Goal: Information Seeking & Learning: Learn about a topic

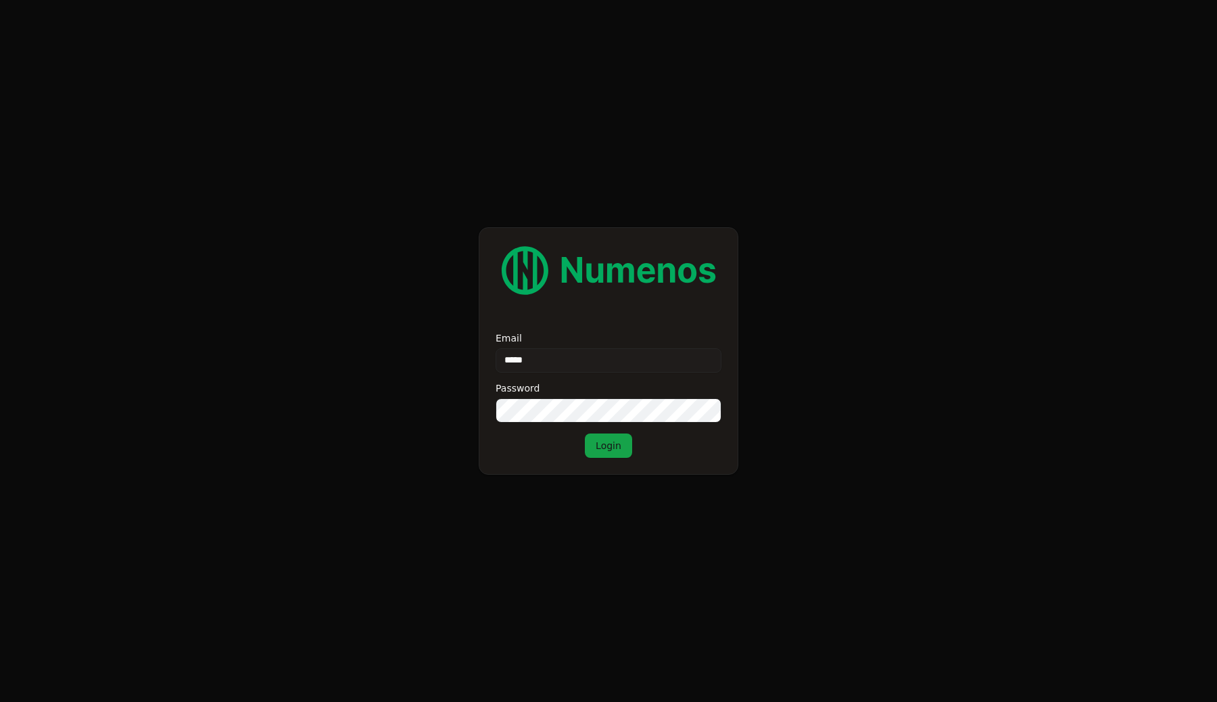
type input "**********"
click at [585, 433] on button "Login" at bounding box center [608, 445] width 47 height 24
click at [625, 266] on img at bounding box center [609, 270] width 226 height 52
click at [592, 451] on button "Login" at bounding box center [608, 445] width 47 height 24
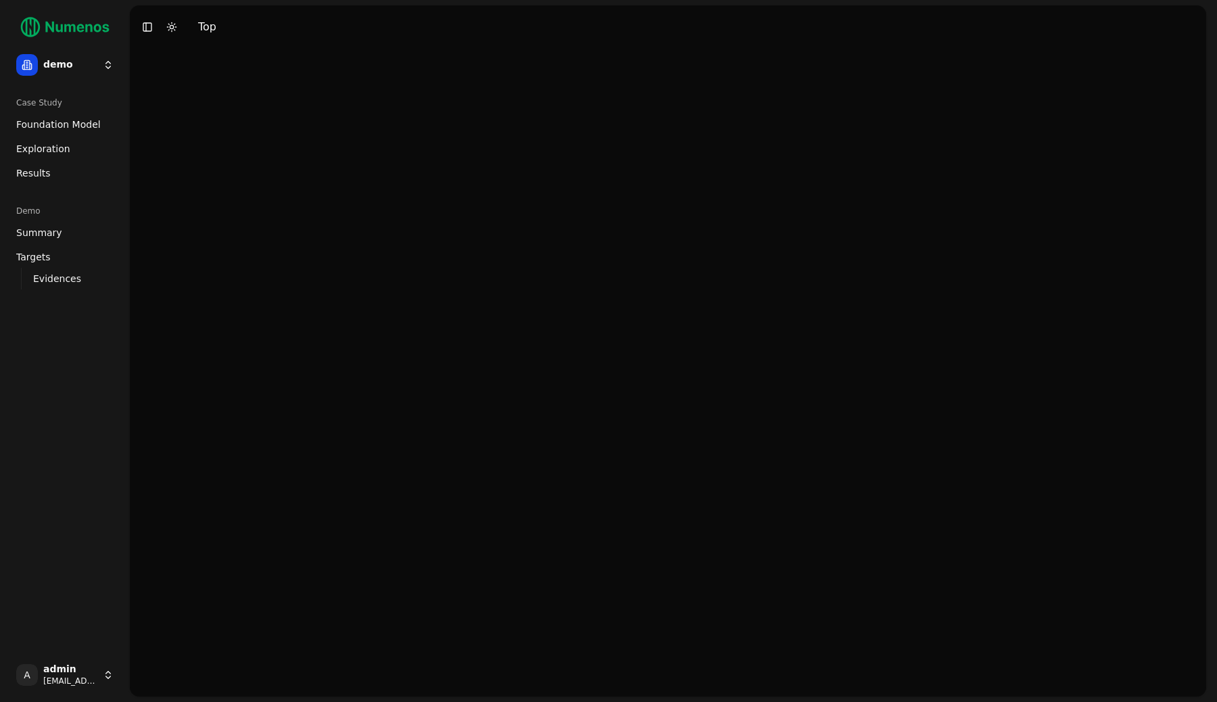
click at [74, 146] on link "Exploration" at bounding box center [65, 149] width 108 height 22
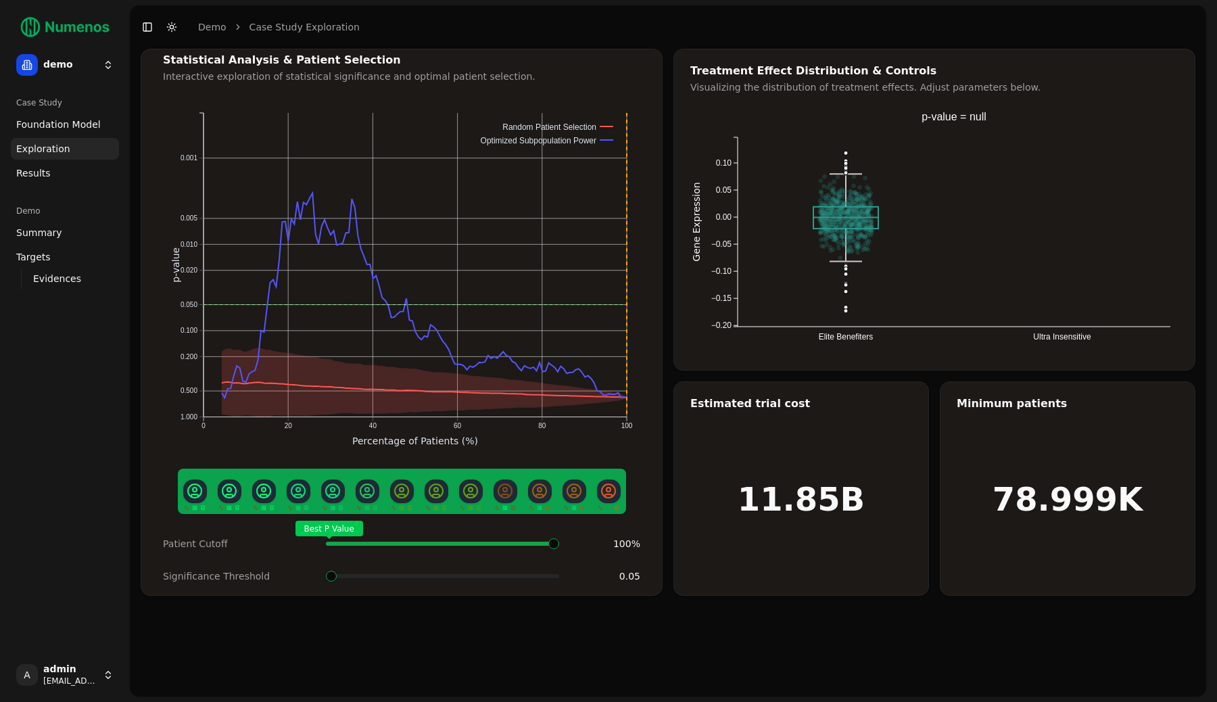
click at [86, 73] on html "demo Case Study Foundation Model Exploration Dosage Effect Results Demo Summary…" at bounding box center [608, 351] width 1217 height 702
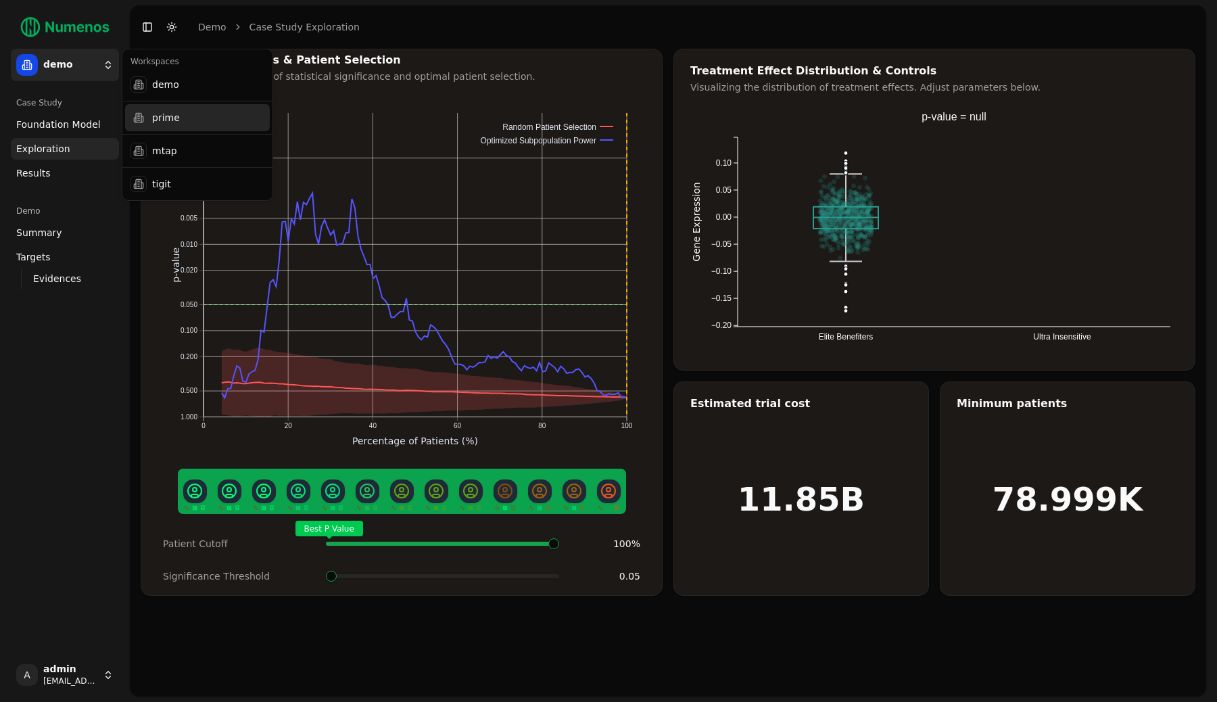
click at [188, 124] on div "prime" at bounding box center [197, 117] width 145 height 27
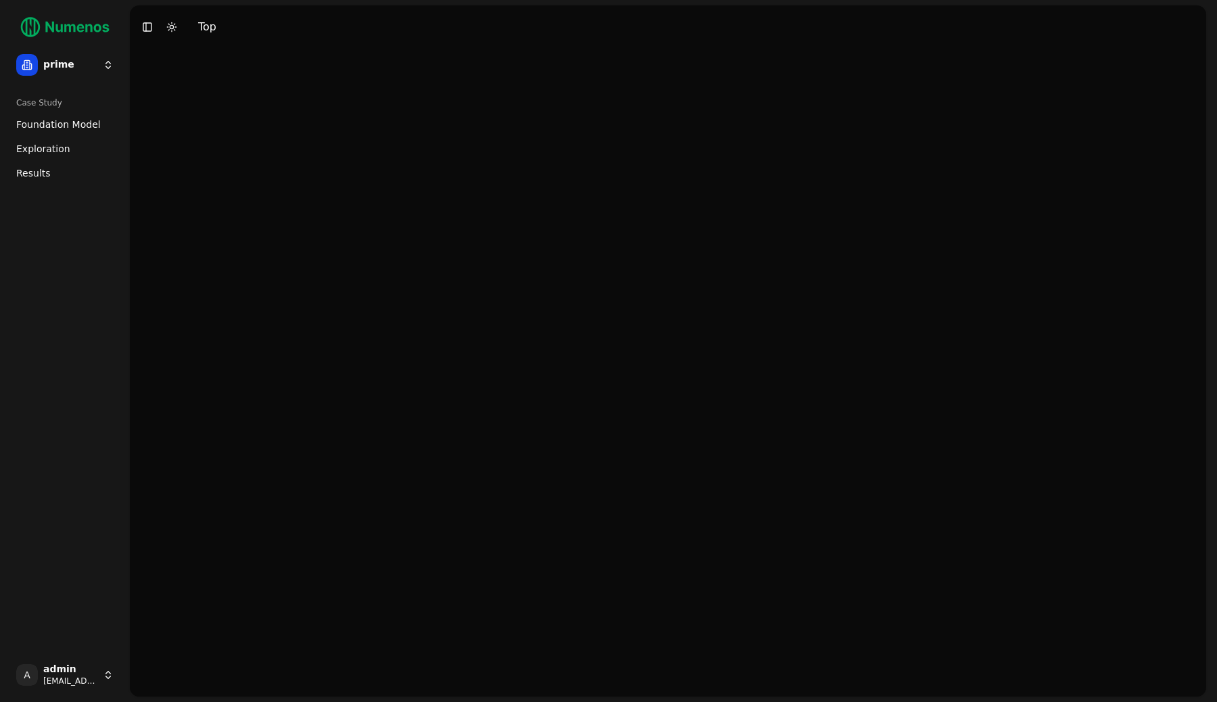
click at [71, 135] on ul "Foundation Model Exploration Dosage Effect Results" at bounding box center [65, 149] width 108 height 70
click at [71, 142] on link "Exploration" at bounding box center [65, 149] width 108 height 22
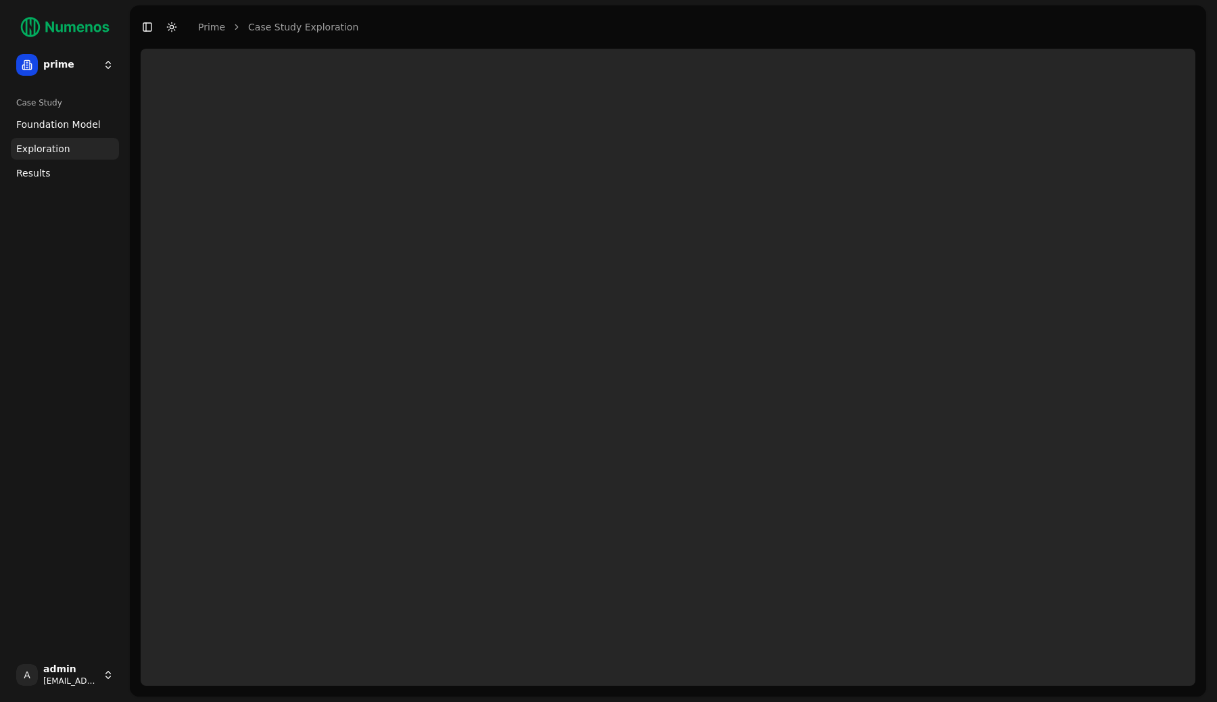
click at [92, 193] on div "Case Study Foundation Model Exploration Dosage Effect Results" at bounding box center [64, 370] width 119 height 567
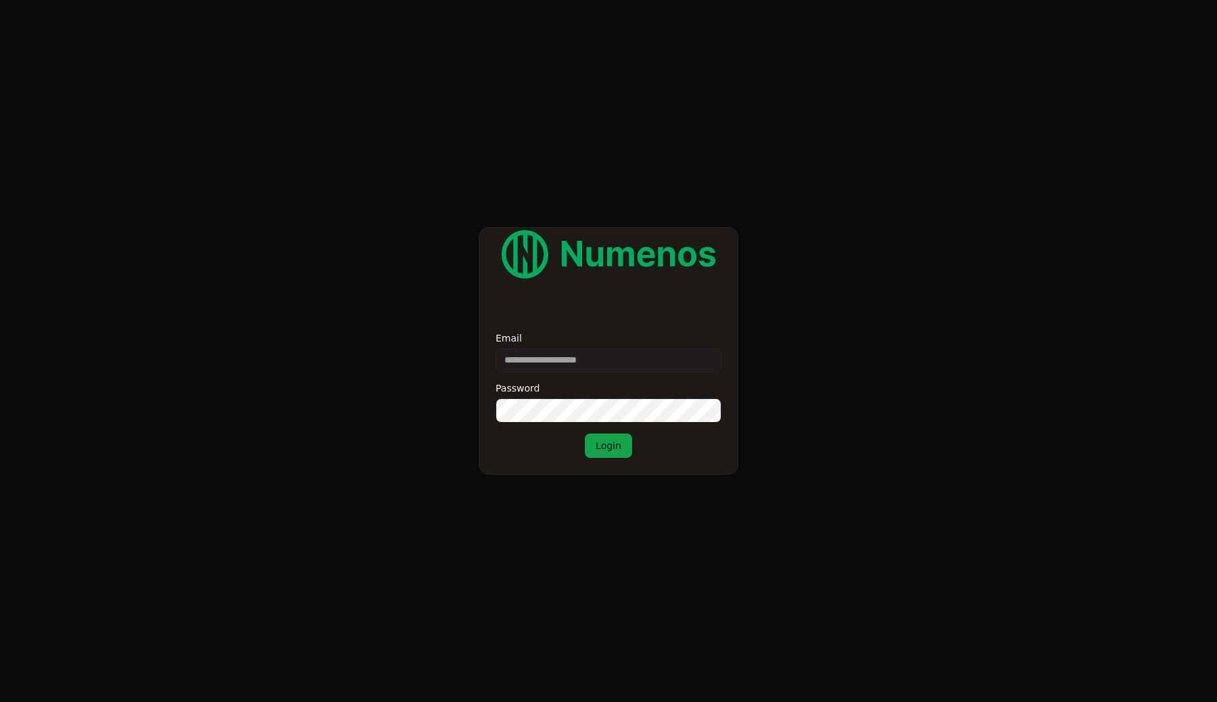
click at [554, 360] on input "Email" at bounding box center [609, 360] width 226 height 24
type input "*"
type input "**********"
click at [585, 433] on button "Login" at bounding box center [608, 445] width 47 height 24
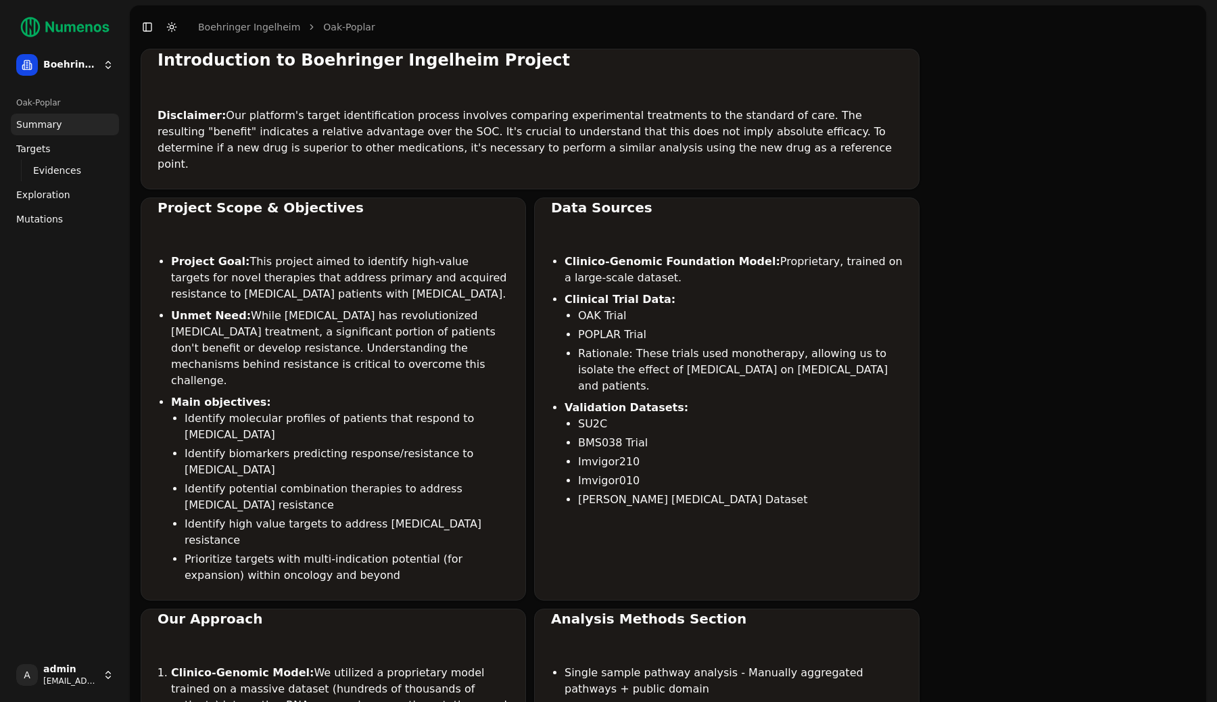
click at [30, 220] on span "Mutations" at bounding box center [39, 219] width 47 height 14
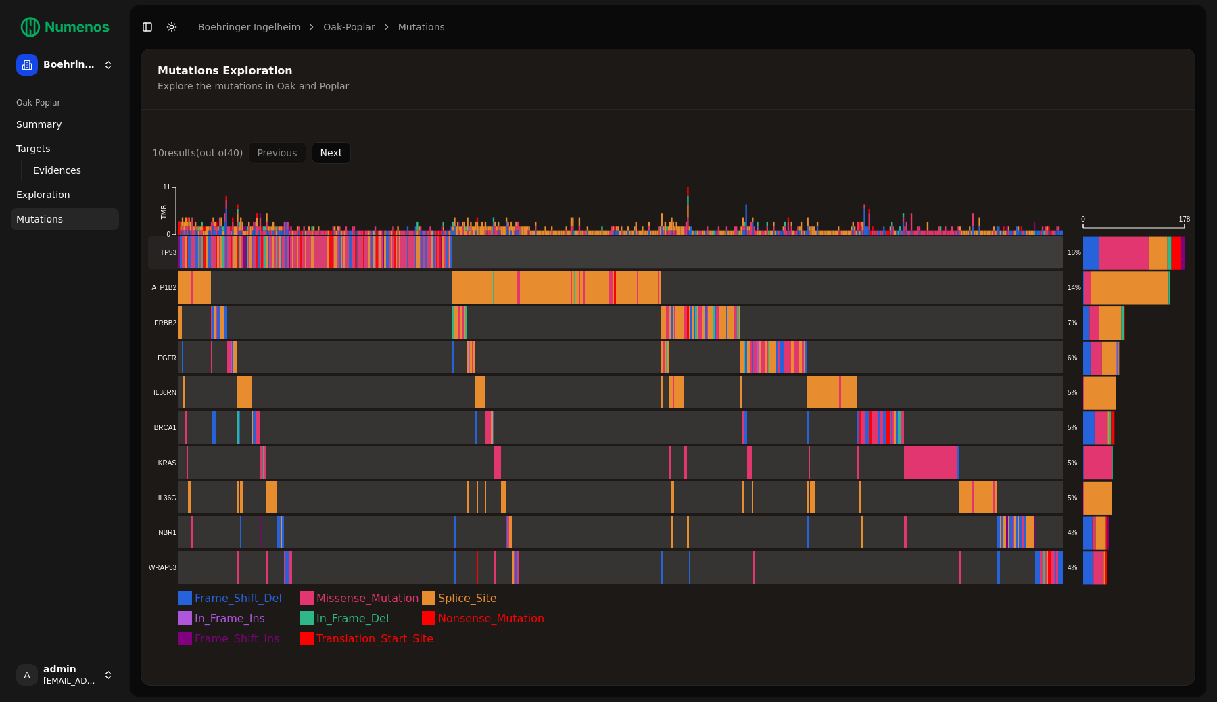
click at [333, 263] on rect at bounding box center [605, 252] width 915 height 33
click at [327, 295] on rect at bounding box center [605, 287] width 915 height 33
click at [323, 321] on rect at bounding box center [605, 322] width 915 height 33
click at [316, 354] on rect at bounding box center [605, 357] width 915 height 33
click at [312, 405] on rect at bounding box center [605, 392] width 915 height 33
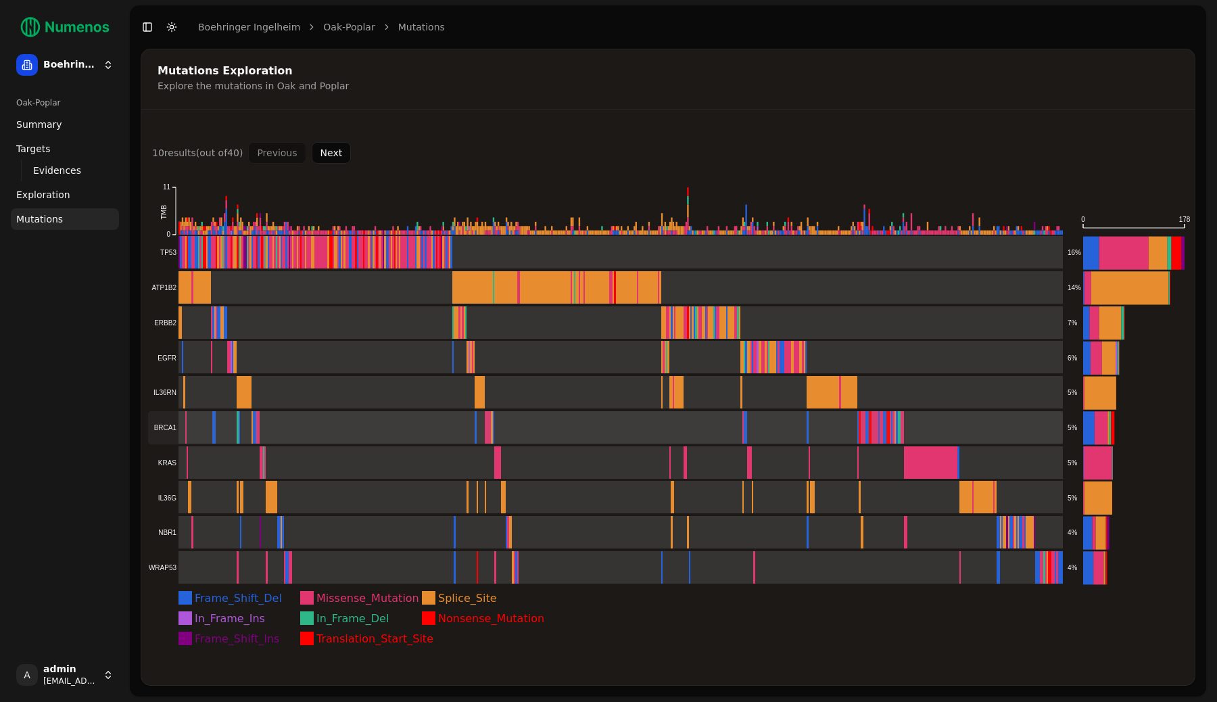
click at [306, 442] on rect at bounding box center [605, 427] width 915 height 33
click at [304, 467] on rect at bounding box center [605, 462] width 915 height 33
click at [304, 500] on rect at bounding box center [605, 497] width 915 height 33
click at [299, 526] on rect at bounding box center [605, 532] width 915 height 33
click at [299, 571] on rect at bounding box center [605, 567] width 915 height 33
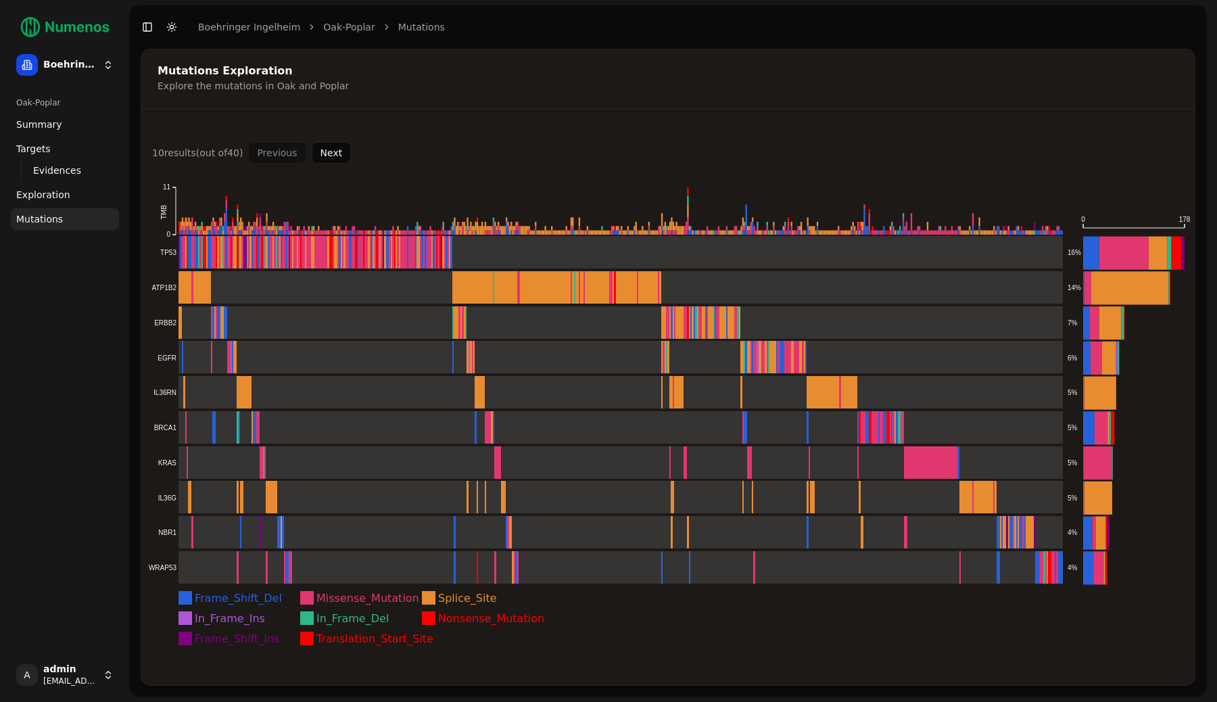
click at [339, 151] on button "Next" at bounding box center [332, 153] width 40 height 22
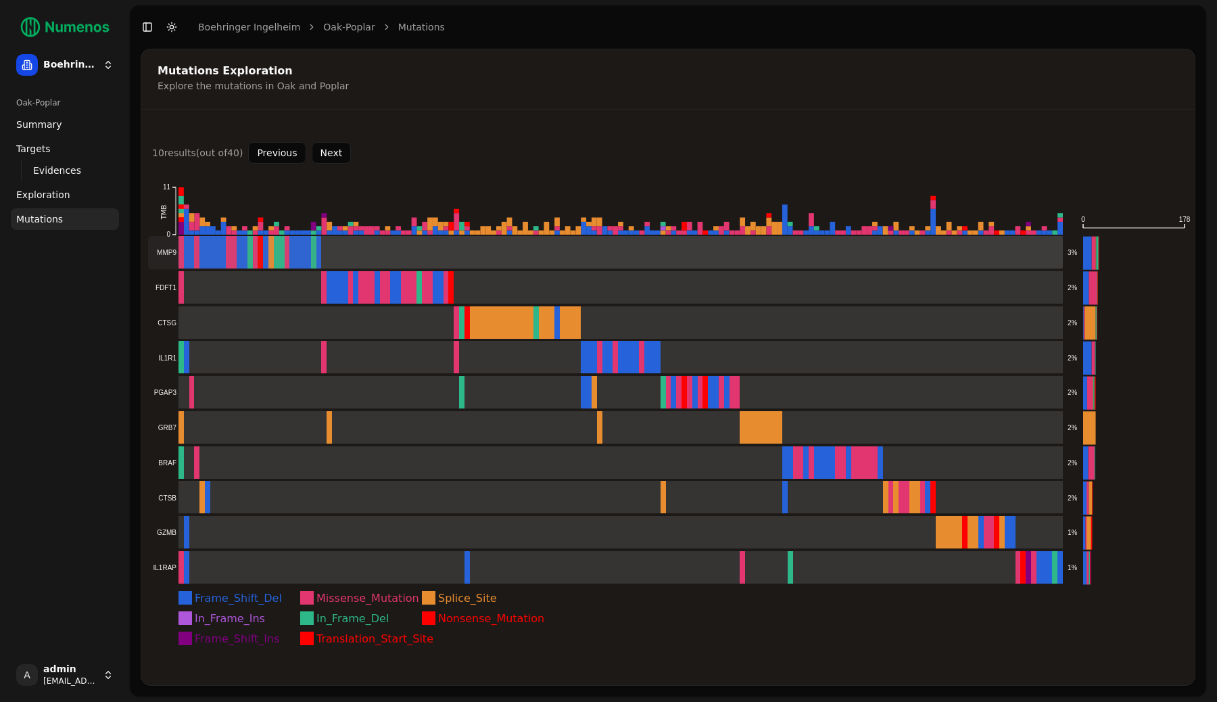
click at [306, 252] on rect at bounding box center [605, 252] width 915 height 33
click at [306, 283] on rect at bounding box center [605, 287] width 915 height 33
click at [296, 327] on rect at bounding box center [605, 322] width 915 height 33
click at [296, 353] on rect at bounding box center [605, 357] width 915 height 33
click at [288, 394] on rect at bounding box center [605, 392] width 915 height 33
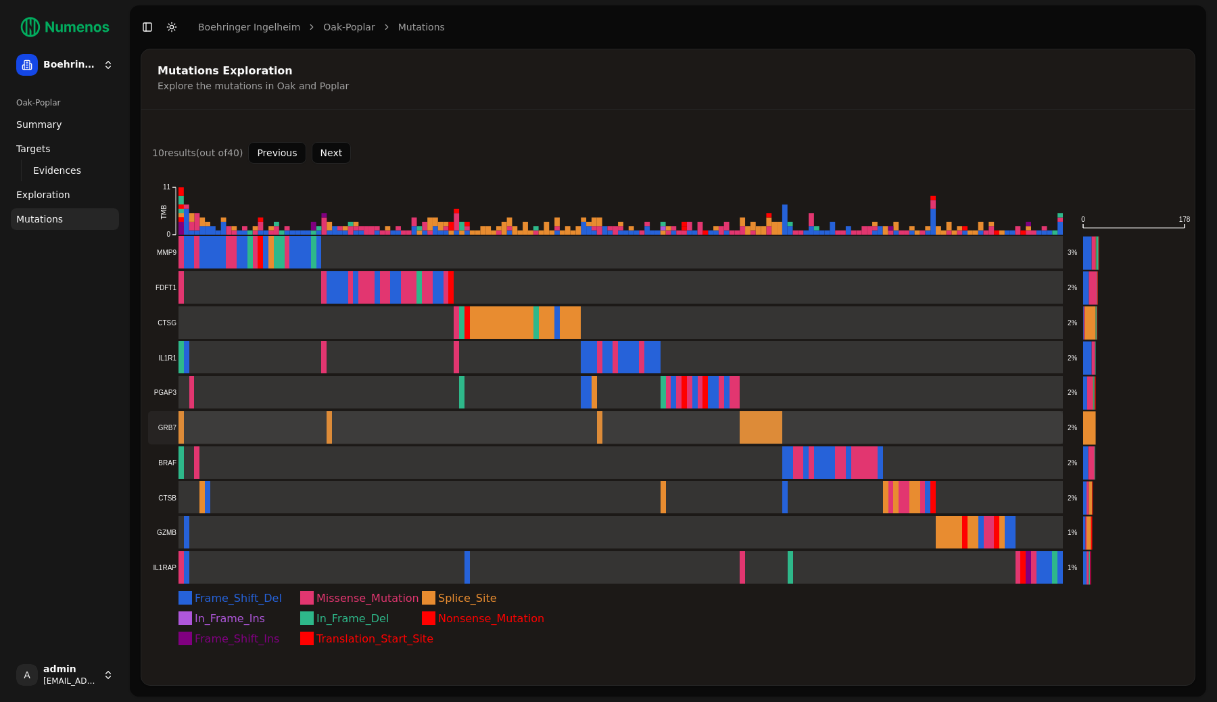
click at [288, 425] on rect at bounding box center [605, 427] width 915 height 33
click at [287, 465] on rect at bounding box center [605, 462] width 915 height 33
click at [280, 502] on rect at bounding box center [605, 497] width 915 height 33
click at [279, 525] on rect at bounding box center [605, 532] width 915 height 33
click at [279, 566] on rect at bounding box center [605, 567] width 915 height 33
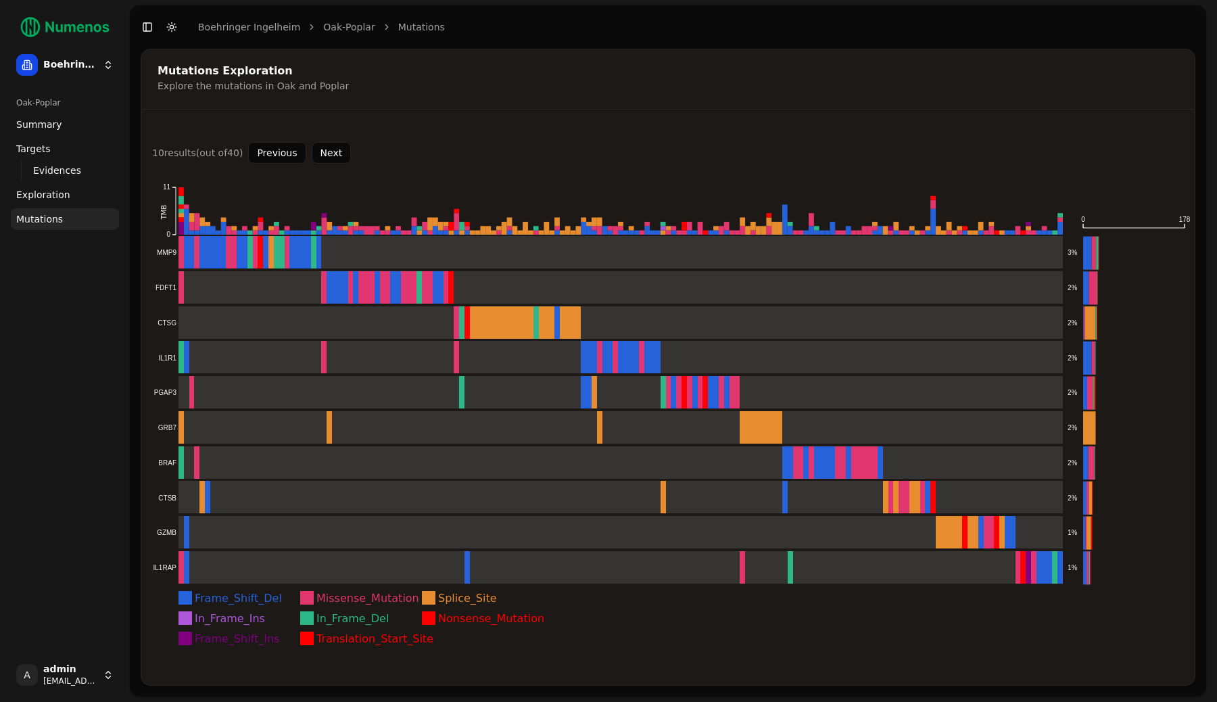
click at [333, 143] on button "Next" at bounding box center [332, 153] width 40 height 22
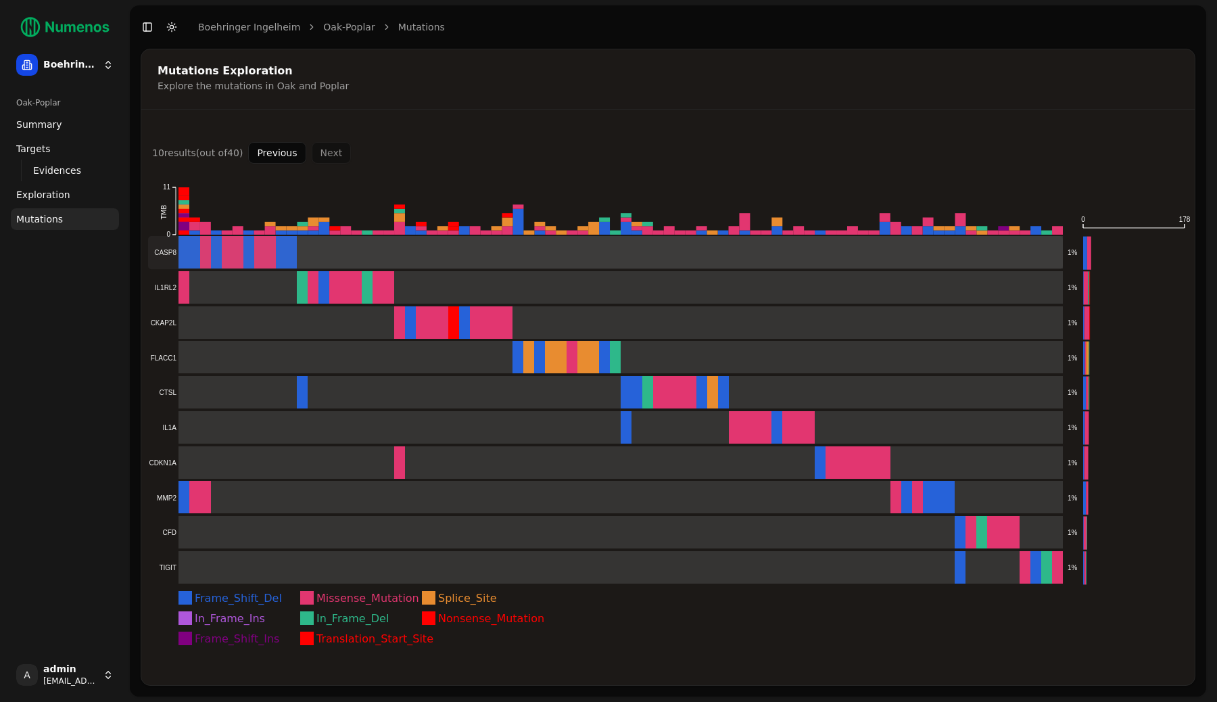
click at [287, 260] on rect at bounding box center [605, 252] width 915 height 33
click at [281, 291] on rect at bounding box center [605, 287] width 915 height 33
click at [268, 318] on rect at bounding box center [605, 322] width 915 height 33
click at [262, 364] on rect at bounding box center [605, 357] width 915 height 33
click at [254, 388] on rect at bounding box center [605, 392] width 915 height 33
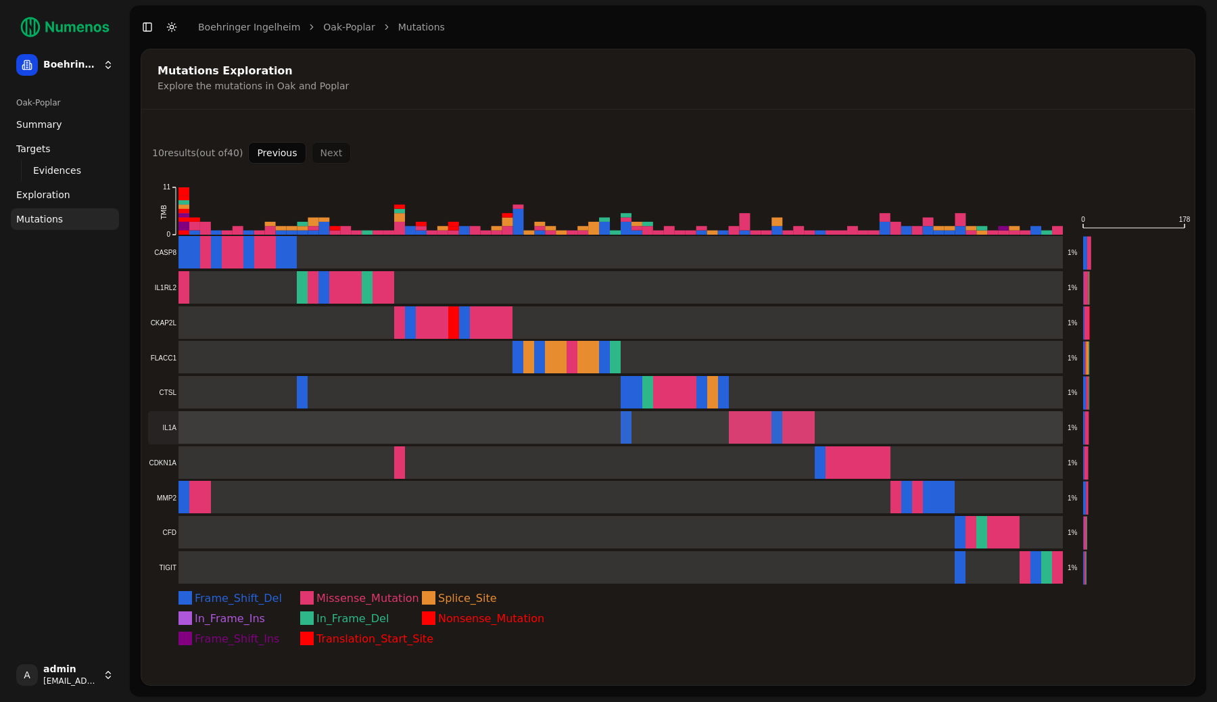
click at [254, 422] on rect at bounding box center [605, 427] width 915 height 33
click at [254, 453] on rect at bounding box center [605, 462] width 915 height 33
click at [252, 499] on rect at bounding box center [605, 497] width 915 height 33
click at [252, 524] on rect at bounding box center [605, 532] width 915 height 33
click at [250, 559] on rect at bounding box center [605, 567] width 915 height 33
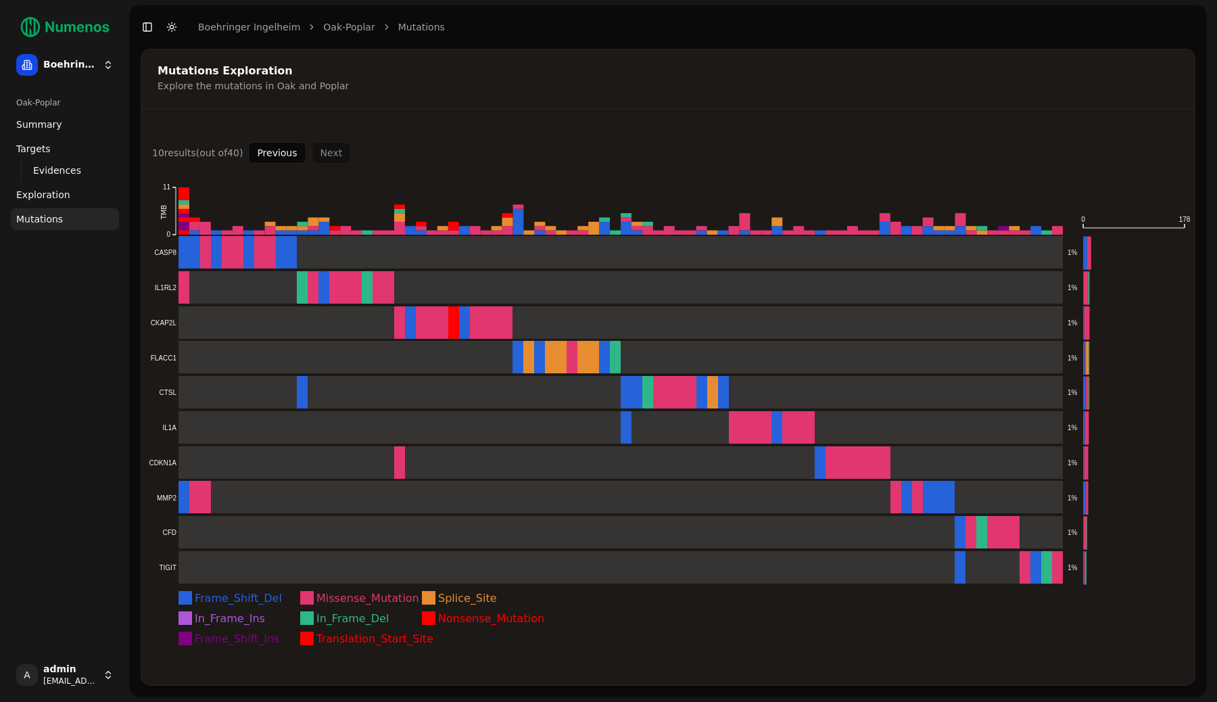
click at [319, 151] on div "Previous Next" at bounding box center [299, 153] width 103 height 22
